Goal: Find specific page/section: Find specific page/section

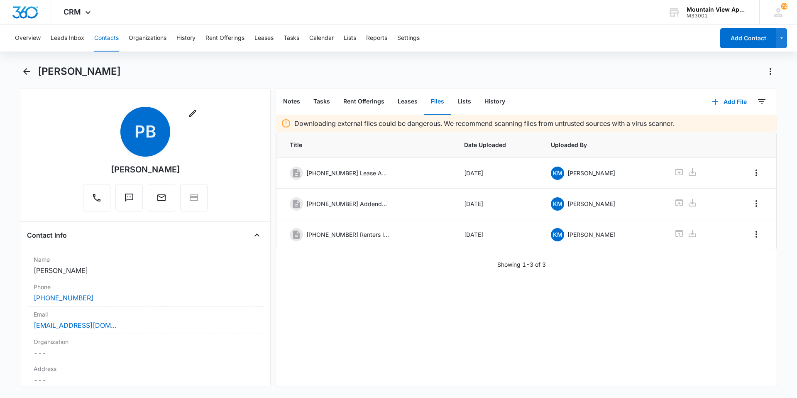
scroll to position [1328, 0]
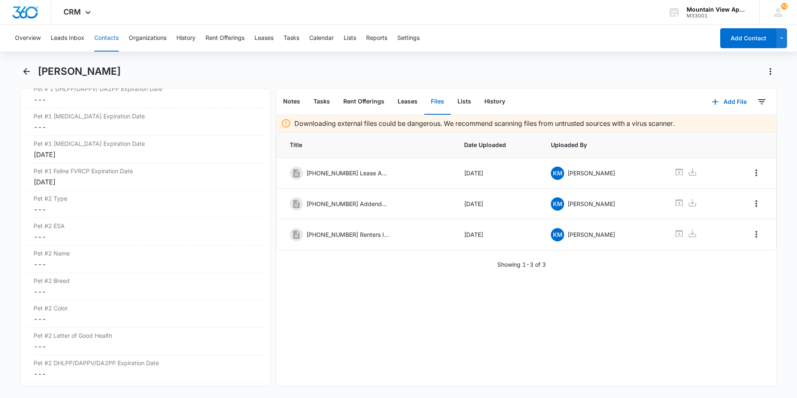
click at [115, 38] on button "Contacts" at bounding box center [106, 38] width 24 height 27
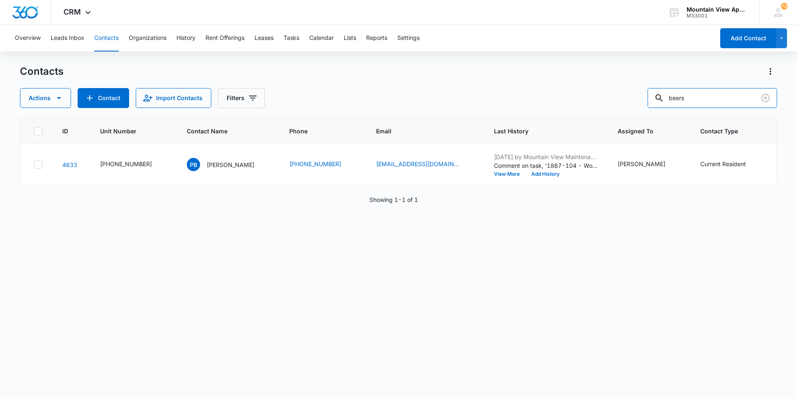
drag, startPoint x: 709, startPoint y: 96, endPoint x: 360, endPoint y: 52, distance: 351.3
click at [368, 71] on div "Contacts Actions Contact Import Contacts Filters beers" at bounding box center [398, 86] width 757 height 43
type input "dove"
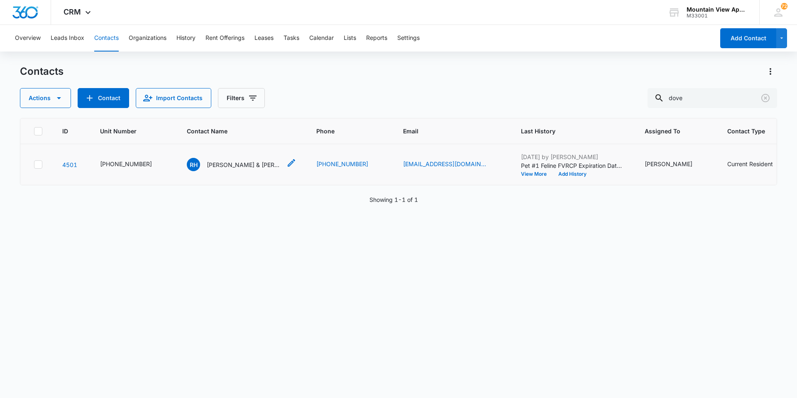
click at [230, 168] on p "[PERSON_NAME] & [PERSON_NAME]" at bounding box center [244, 164] width 75 height 9
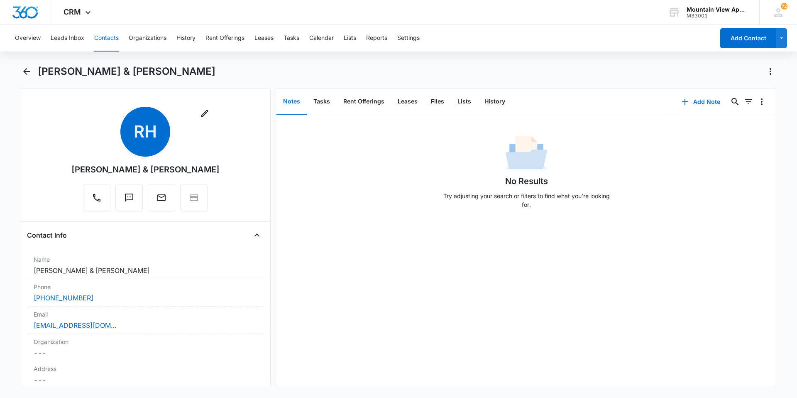
click at [104, 37] on button "Contacts" at bounding box center [106, 38] width 24 height 27
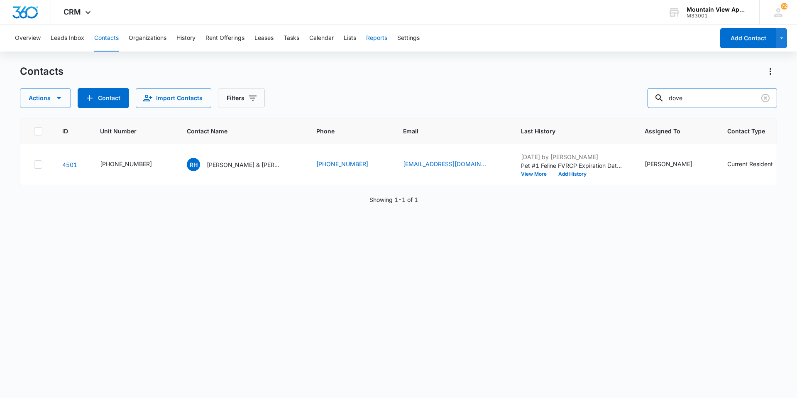
drag, startPoint x: 697, startPoint y: 98, endPoint x: 378, endPoint y: 49, distance: 322.4
click at [388, 45] on div "Overview Leads Inbox Contacts Organizations History Rent Offerings Leases Tasks…" at bounding box center [398, 211] width 797 height 372
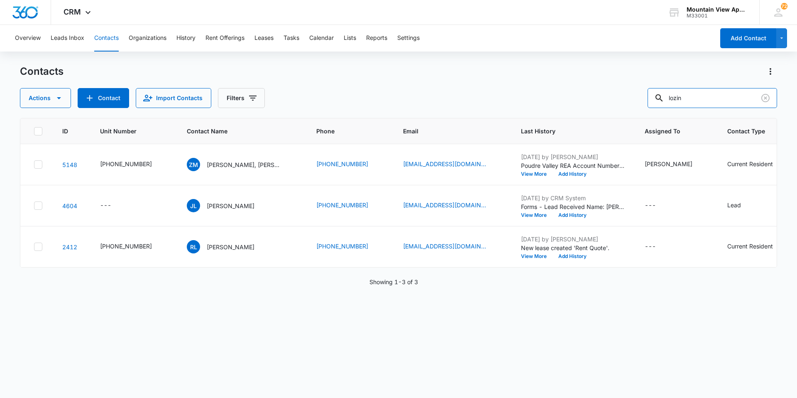
drag, startPoint x: 721, startPoint y: 100, endPoint x: 451, endPoint y: 85, distance: 270.2
click at [451, 85] on div "Contacts Actions Contact Import Contacts Filters lozin" at bounding box center [398, 86] width 757 height 43
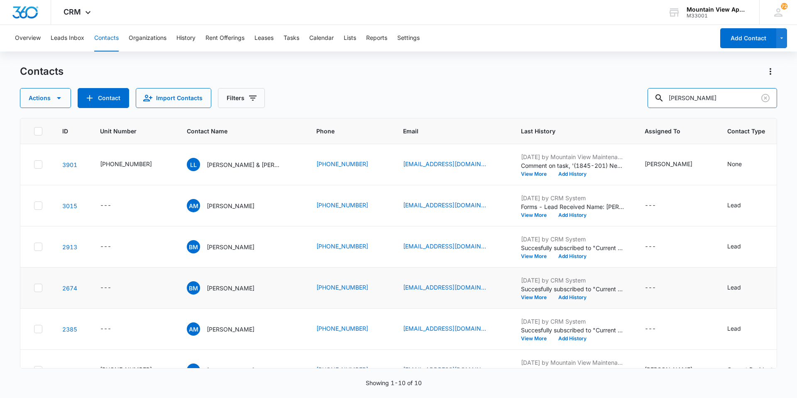
scroll to position [193, 0]
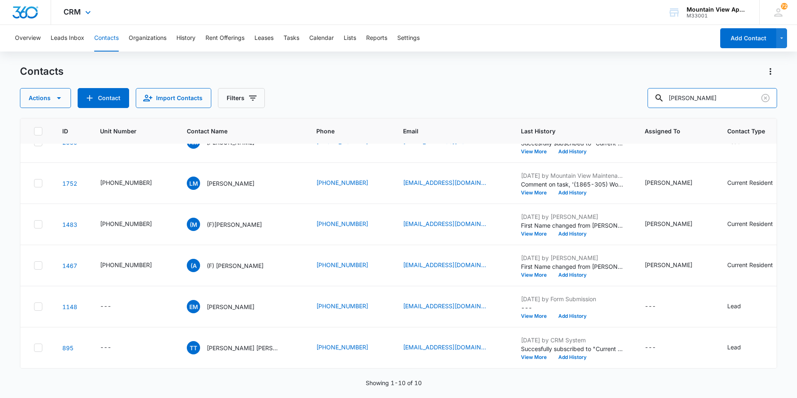
drag, startPoint x: 718, startPoint y: 101, endPoint x: 149, endPoint y: 13, distance: 576.0
click at [149, 13] on div "CRM Apps Reputation Websites Forms CRM Email Social Content Ads Intelligence Fi…" at bounding box center [398, 198] width 797 height 397
drag, startPoint x: 685, startPoint y: 99, endPoint x: 340, endPoint y: 120, distance: 345.9
click at [324, 112] on div "Contacts Actions Contact Import Contacts Filters [PERSON_NAME] ID Unit Number C…" at bounding box center [398, 231] width 757 height 332
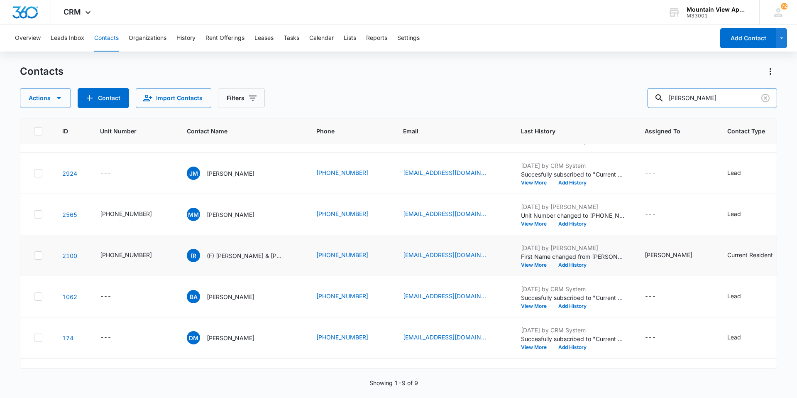
scroll to position [124, 0]
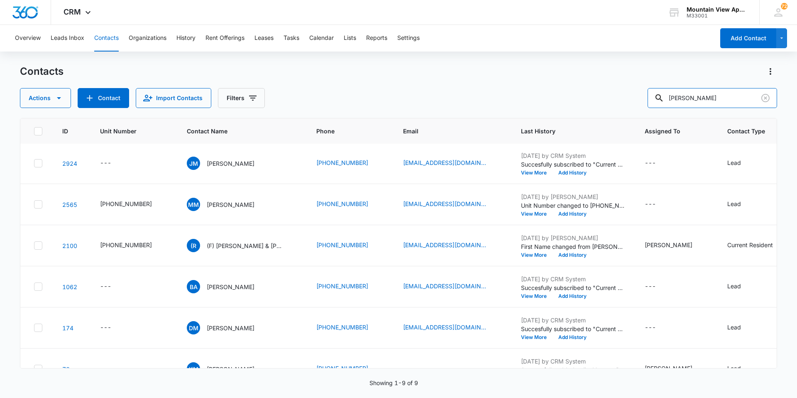
drag, startPoint x: 730, startPoint y: 101, endPoint x: 522, endPoint y: 95, distance: 208.0
click at [522, 95] on div "Actions Contact Import Contacts Filters [PERSON_NAME]" at bounding box center [398, 98] width 757 height 20
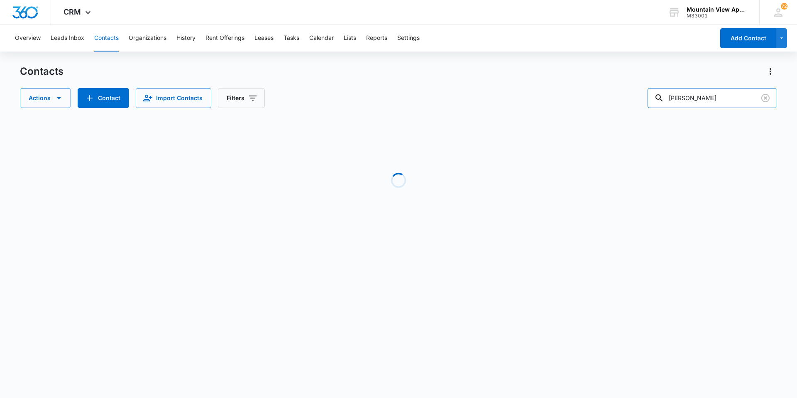
scroll to position [0, 0]
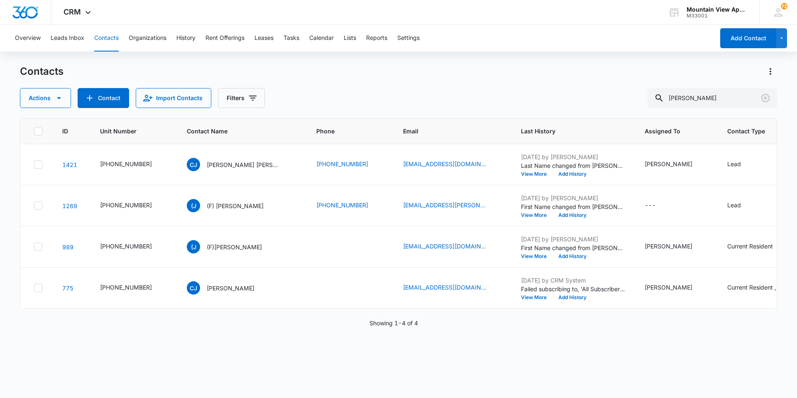
click at [104, 44] on button "Contacts" at bounding box center [106, 38] width 24 height 27
drag, startPoint x: 717, startPoint y: 101, endPoint x: 118, endPoint y: 13, distance: 605.7
click at [118, 13] on div "CRM Apps Reputation Websites Forms CRM Email Social Content Ads Intelligence Fi…" at bounding box center [398, 198] width 797 height 397
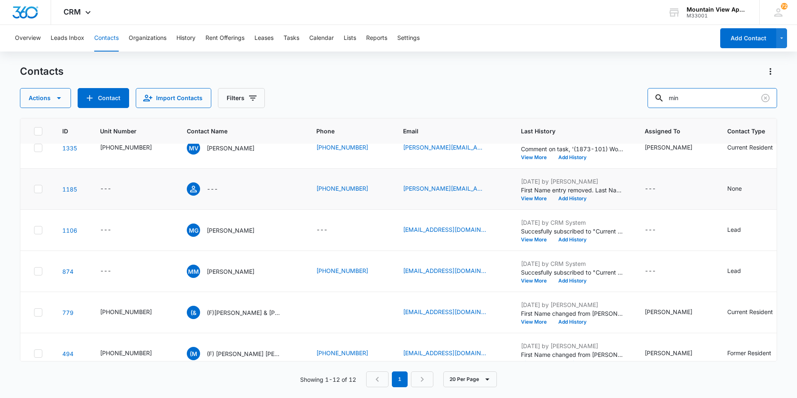
scroll to position [282, 0]
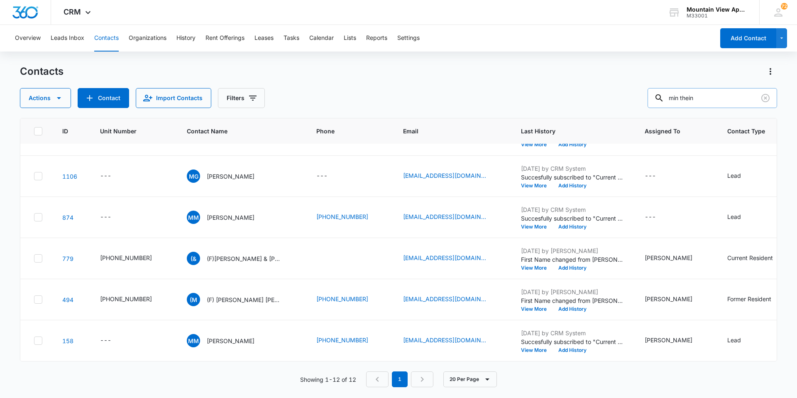
type input "min thein"
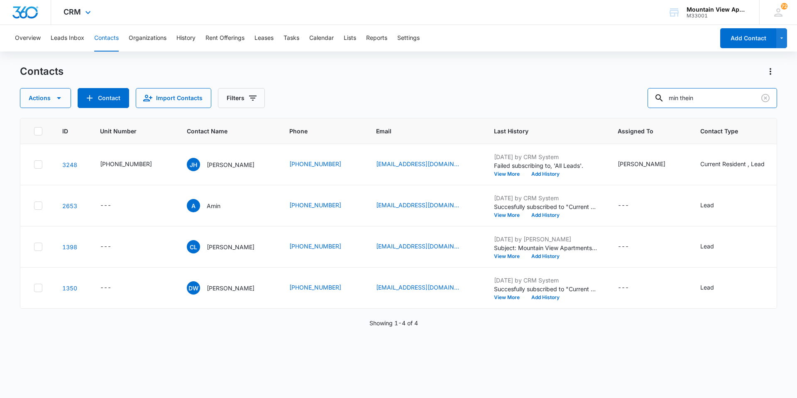
scroll to position [0, 0]
drag, startPoint x: 715, startPoint y: 104, endPoint x: 524, endPoint y: 126, distance: 193.0
click at [549, 109] on div "Contacts Actions Contact Import Contacts Filters min thein ID Unit Number Conta…" at bounding box center [398, 231] width 757 height 332
click at [707, 100] on input "min thein" at bounding box center [711, 98] width 129 height 20
drag, startPoint x: 708, startPoint y: 98, endPoint x: 281, endPoint y: 23, distance: 434.0
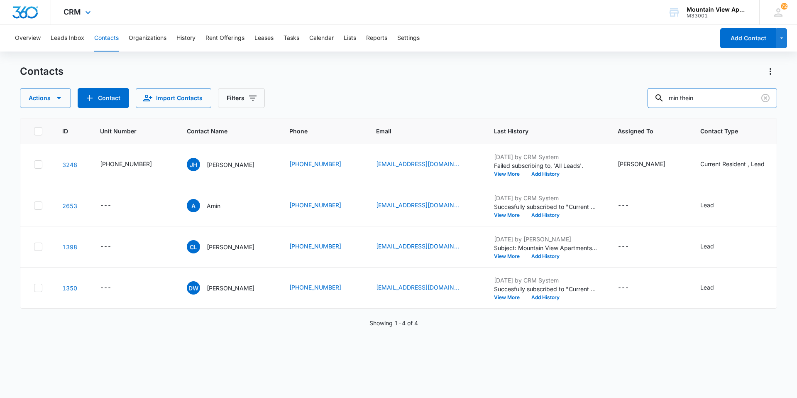
click at [274, 30] on div "Overview Leads Inbox Contacts Organizations History Rent Offerings Leases Tasks…" at bounding box center [398, 211] width 797 height 372
type input "1845"
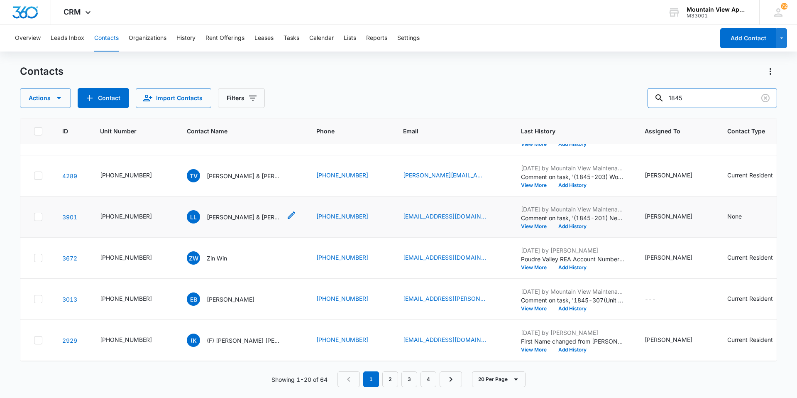
scroll to position [249, 0]
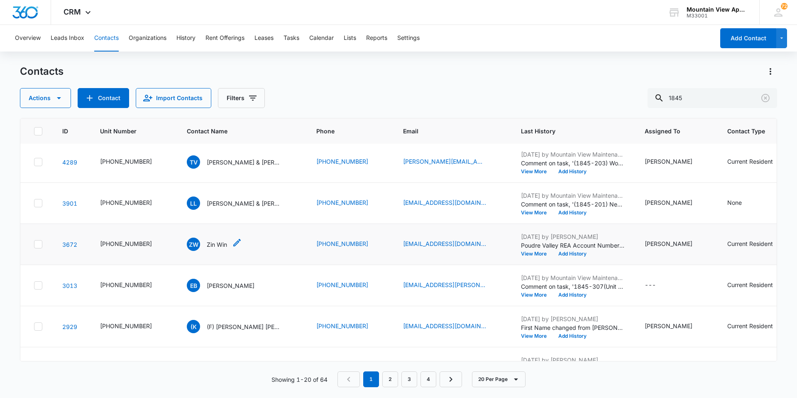
click at [213, 247] on p "Zin Win" at bounding box center [217, 244] width 20 height 9
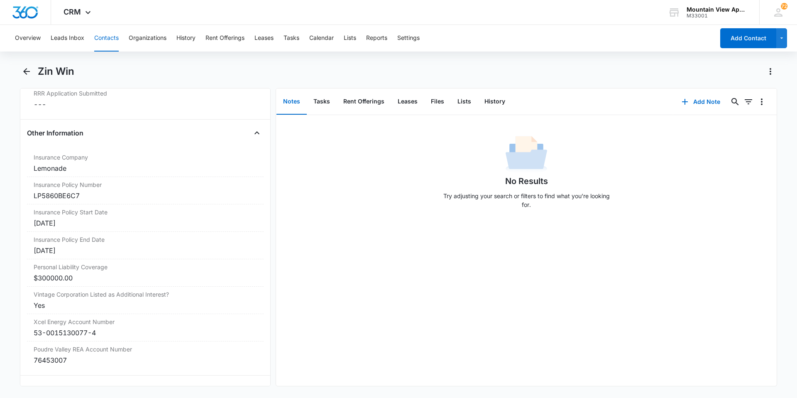
scroll to position [1784, 0]
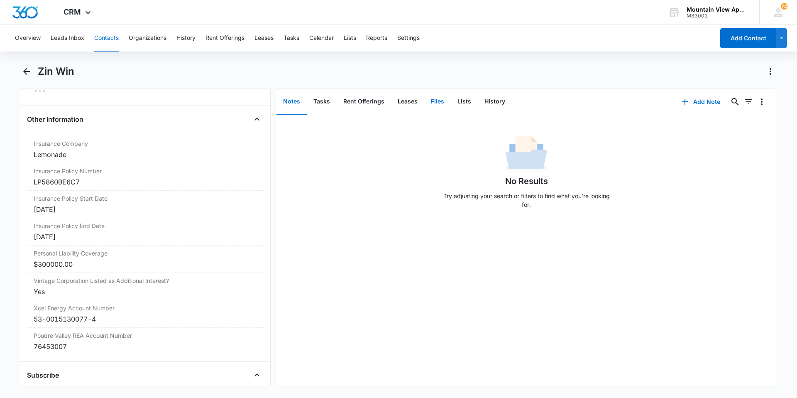
click at [441, 101] on button "Files" at bounding box center [437, 102] width 27 height 26
